Goal: Task Accomplishment & Management: Manage account settings

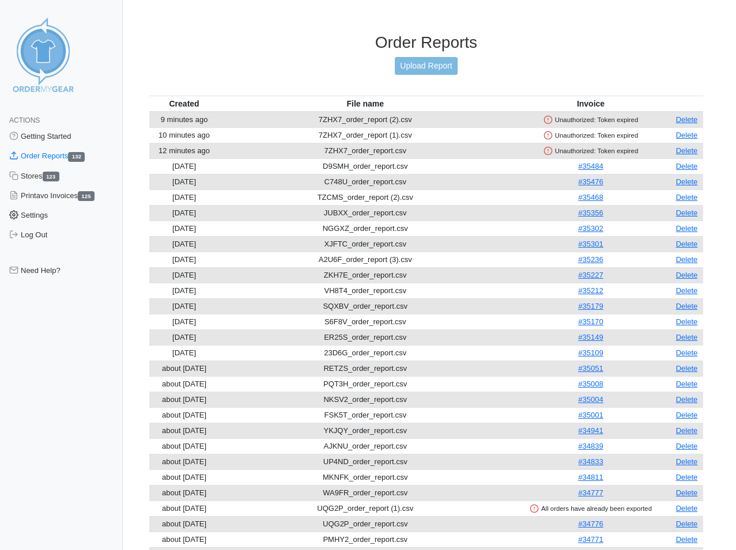
click at [42, 216] on link "Settings" at bounding box center [61, 216] width 123 height 20
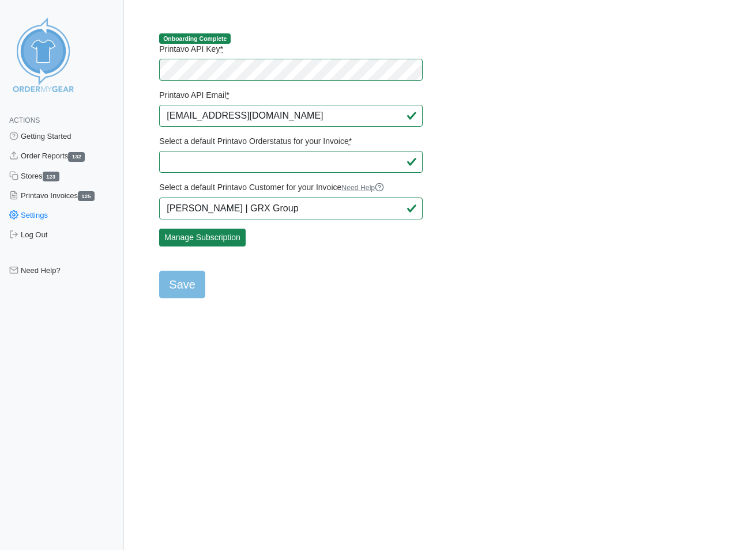
click at [363, 318] on html "Actions Getting Started Order Reports 132 Stores 123 Printavo Invoices 125 Sett…" at bounding box center [372, 159] width 745 height 318
click at [180, 285] on input "Save" at bounding box center [182, 285] width 46 height 28
type input "Saving..."
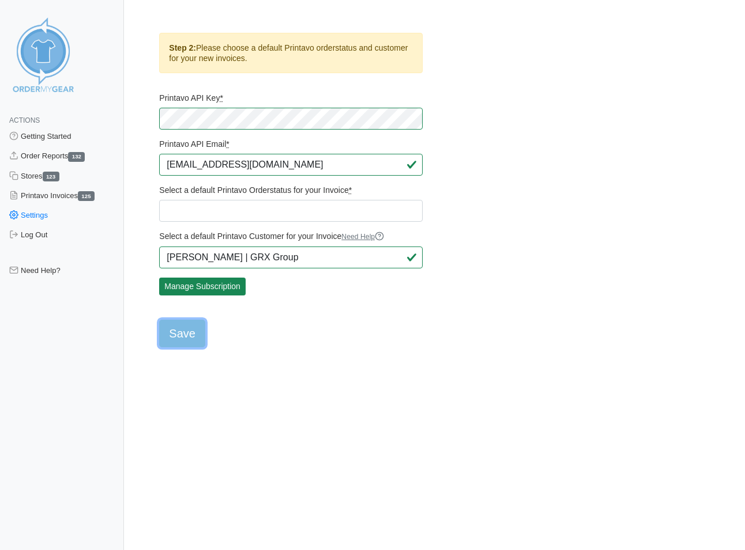
click at [183, 328] on input "Save" at bounding box center [182, 334] width 46 height 28
type input "Saving..."
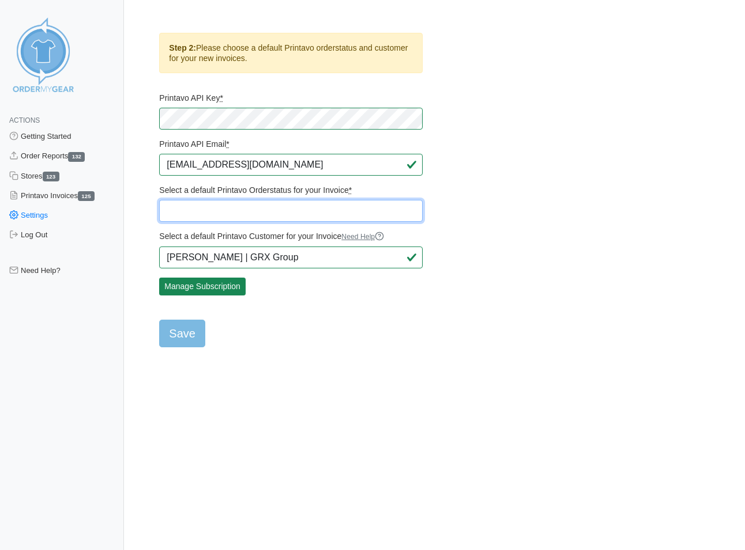
click at [240, 209] on select "Quote READY FOR MOCKUP READY FOR MOCKUP - RUSH MOCKUP READY MOCKUP SENT INVOICE…" at bounding box center [290, 211] width 263 height 22
select select "12662"
click at [159, 200] on select "Quote READY FOR MOCKUP READY FOR MOCKUP - RUSH MOCKUP READY MOCKUP SENT INVOICE…" at bounding box center [290, 211] width 263 height 22
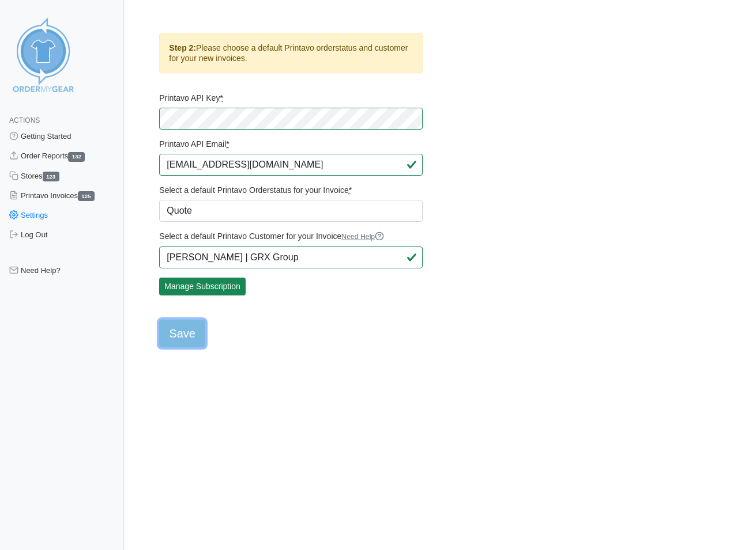
click at [182, 334] on input "Save" at bounding box center [182, 334] width 46 height 28
type input "Saving..."
